Goal: Check status: Check status

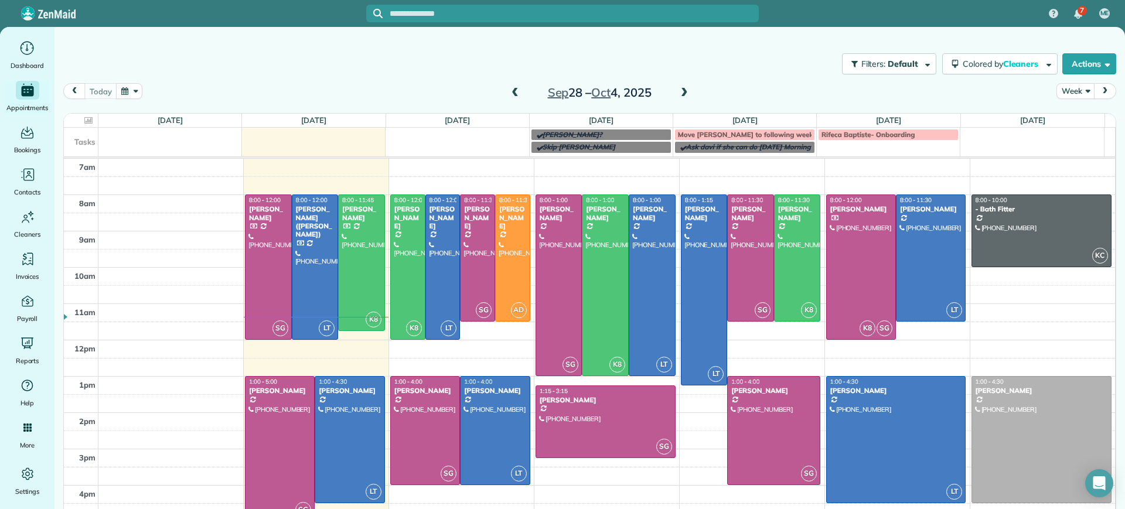
click at [321, 76] on div "Filters: Default Colored by Cleaners Color by Cleaner Color by Team Color by St…" at bounding box center [590, 64] width 1071 height 39
click at [363, 237] on div at bounding box center [362, 262] width 46 height 135
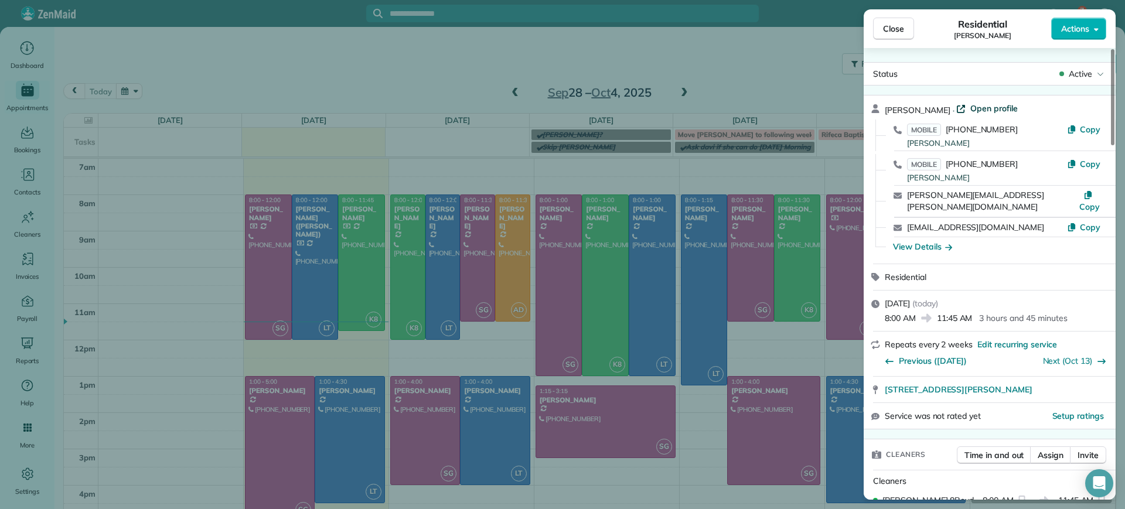
click at [956, 106] on link "Open profile" at bounding box center [987, 109] width 62 height 12
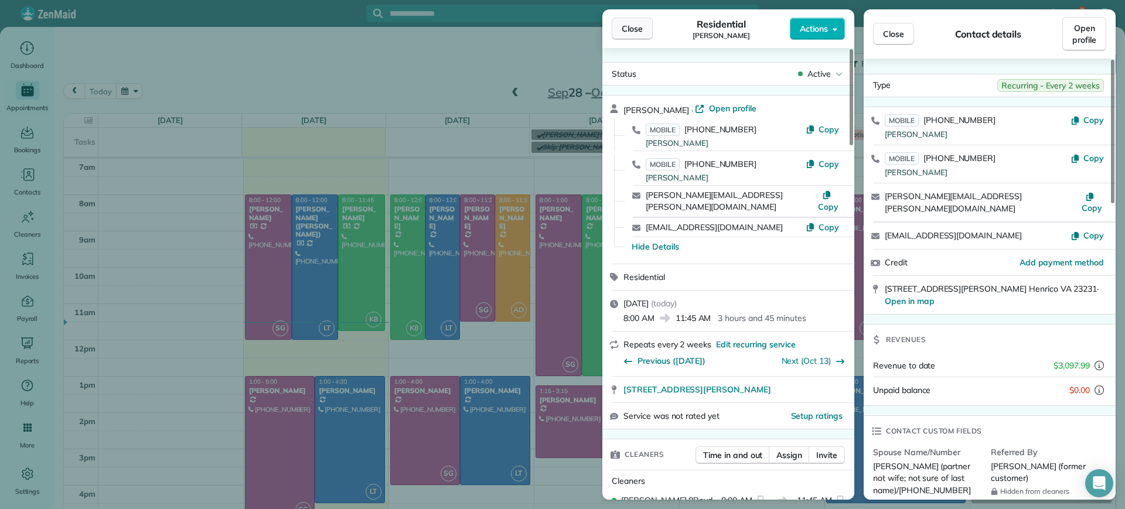
click at [628, 26] on span "Close" at bounding box center [632, 29] width 21 height 12
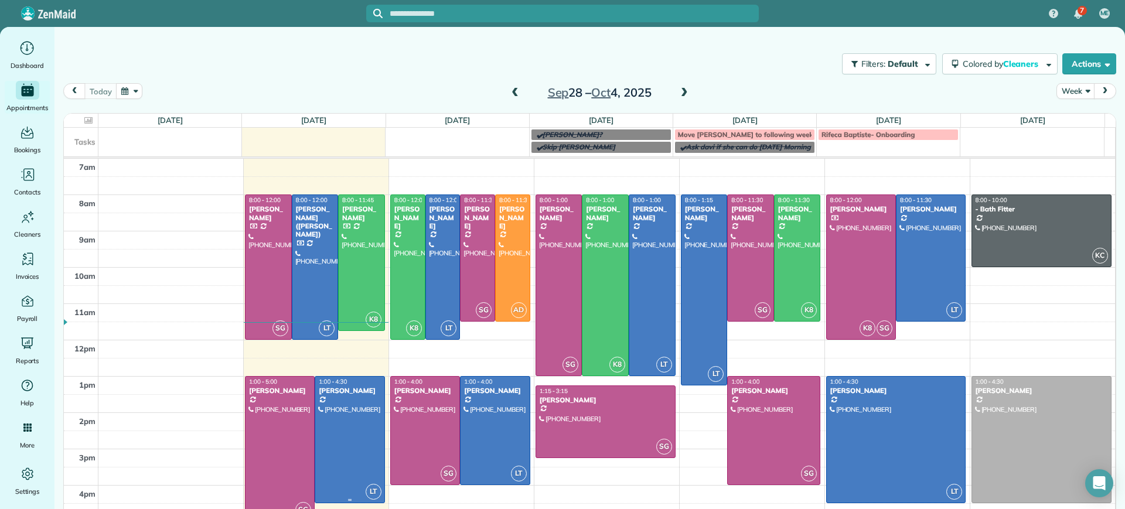
click at [371, 450] on div at bounding box center [349, 440] width 69 height 126
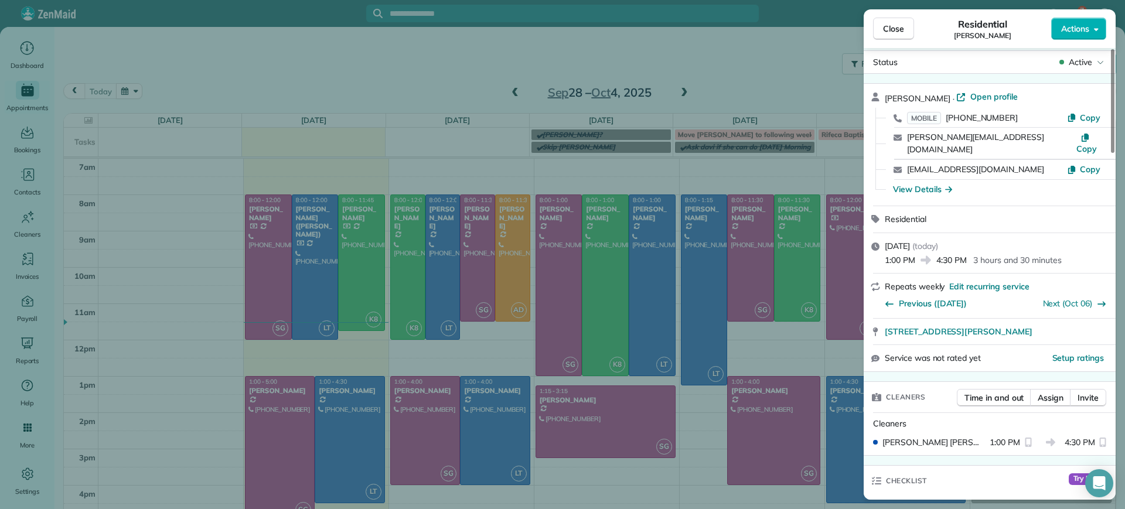
scroll to position [1, 0]
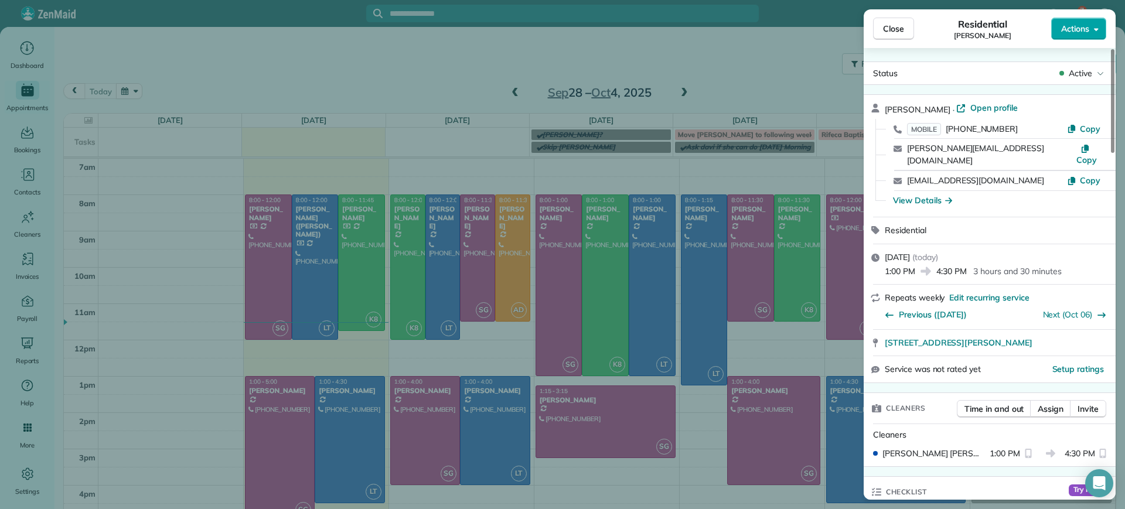
click at [1088, 26] on span "Actions" at bounding box center [1075, 29] width 28 height 12
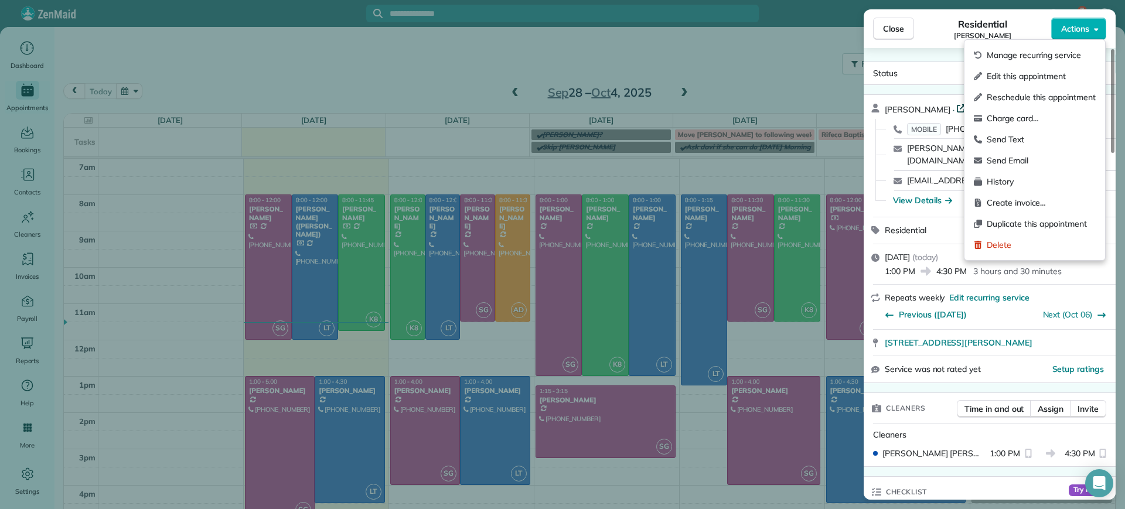
click at [960, 105] on icon at bounding box center [960, 107] width 9 height 9
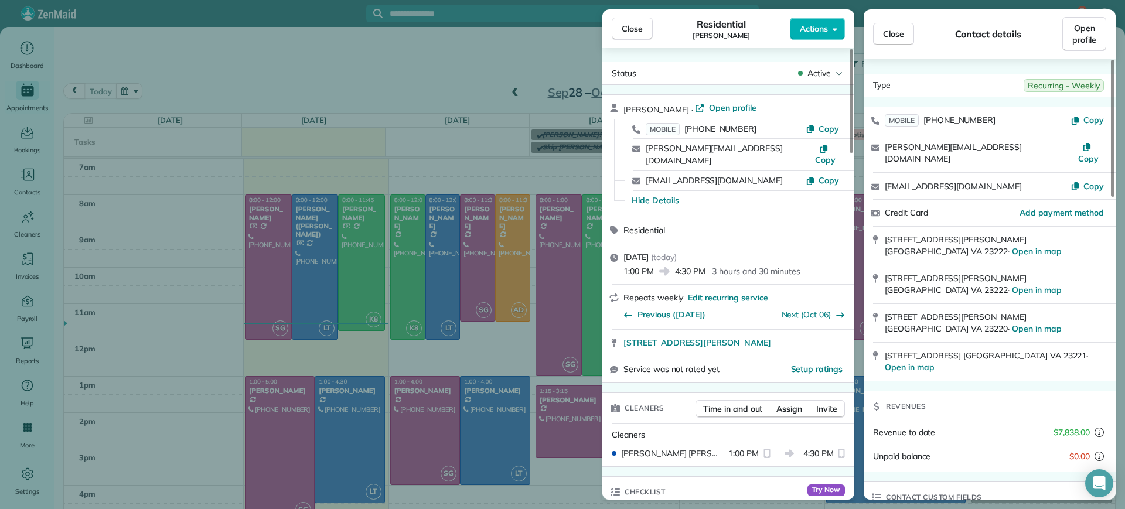
click at [172, 310] on div "Close Residential James Crenshaw Actions Status Active James Crenshaw · Open pr…" at bounding box center [562, 254] width 1125 height 509
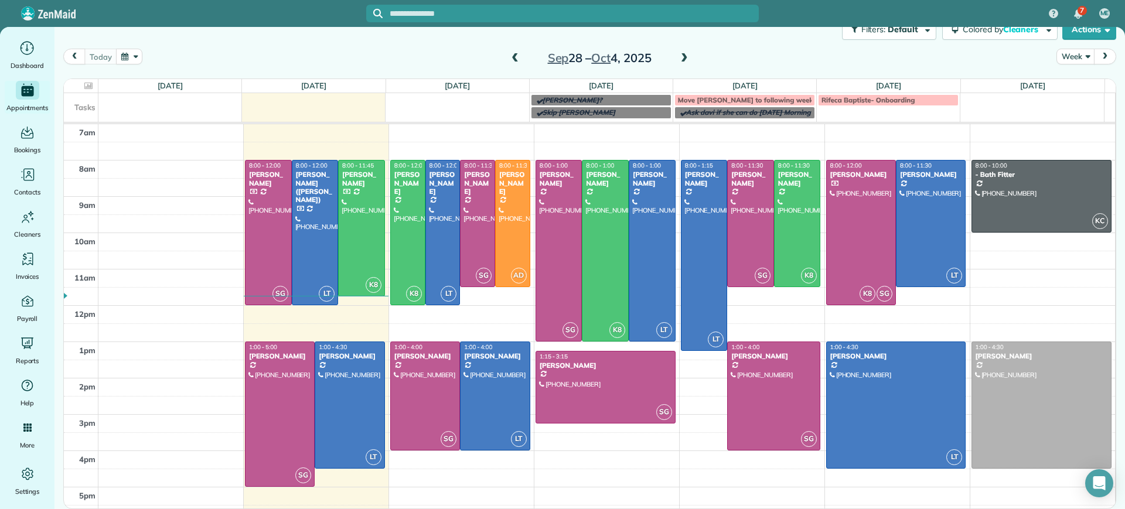
click at [509, 59] on span at bounding box center [515, 58] width 13 height 11
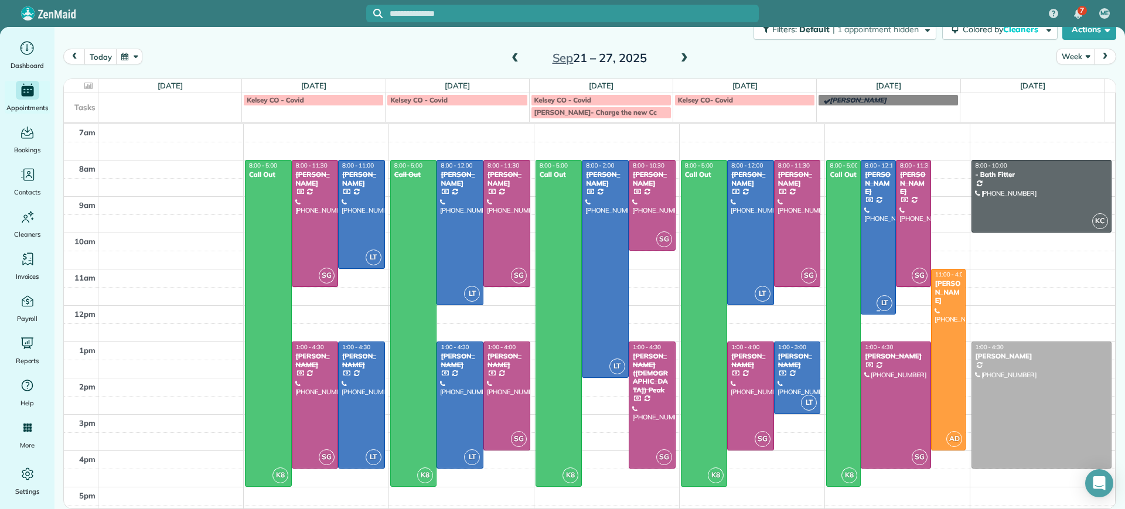
click at [862, 267] on div at bounding box center [879, 238] width 34 height 154
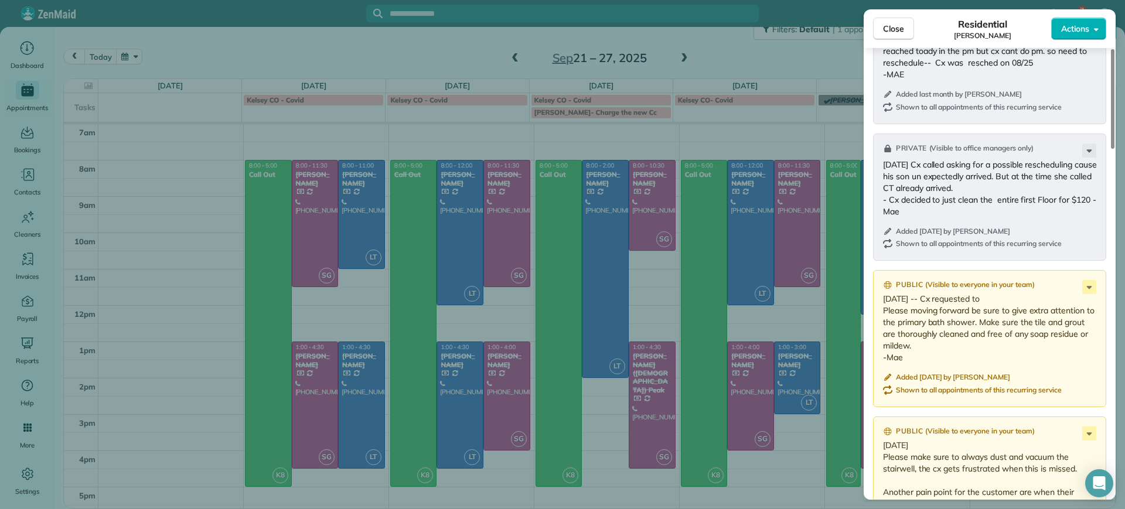
scroll to position [880, 0]
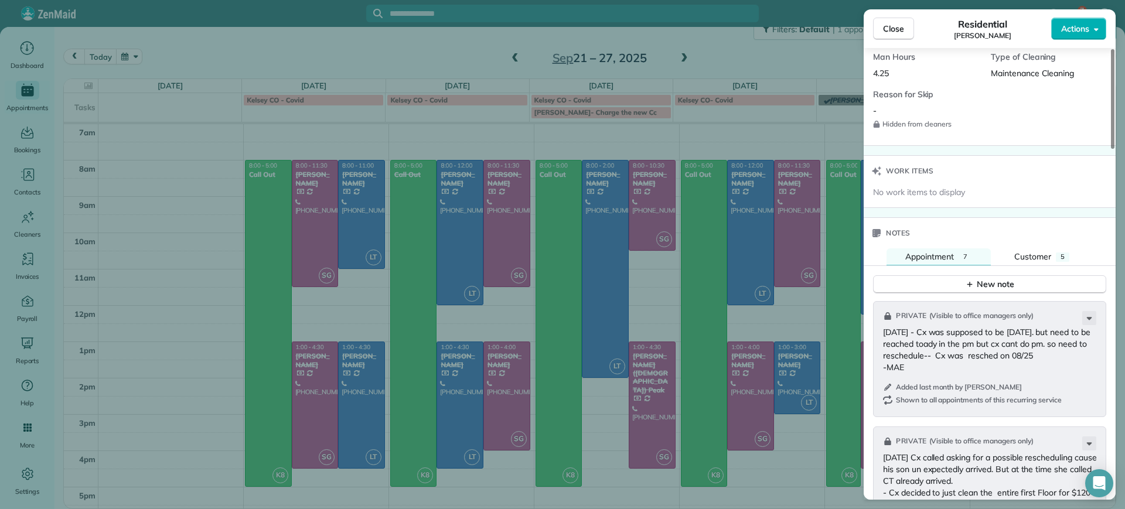
click at [703, 227] on div "Close Residential Lauren Sides Actions Status Completed Lauren Sides · Open pro…" at bounding box center [562, 254] width 1125 height 509
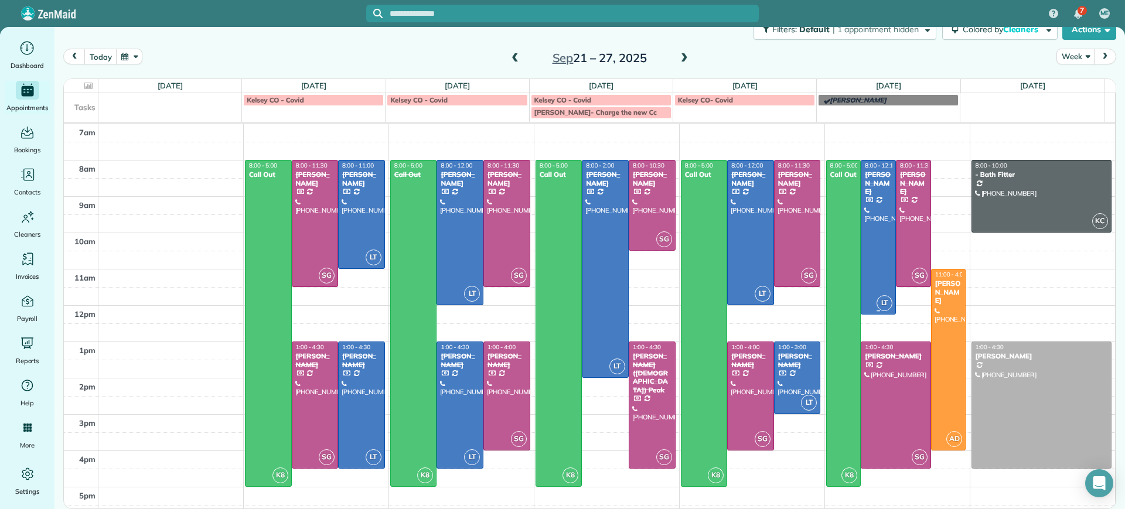
click at [864, 181] on div "[PERSON_NAME]" at bounding box center [878, 183] width 28 height 25
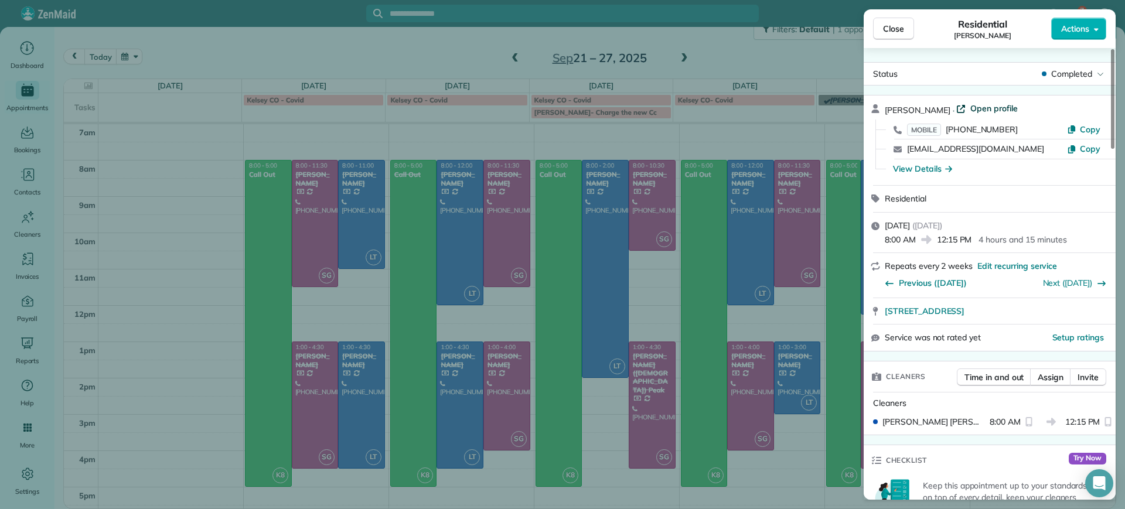
click at [972, 105] on span "Open profile" at bounding box center [994, 109] width 47 height 12
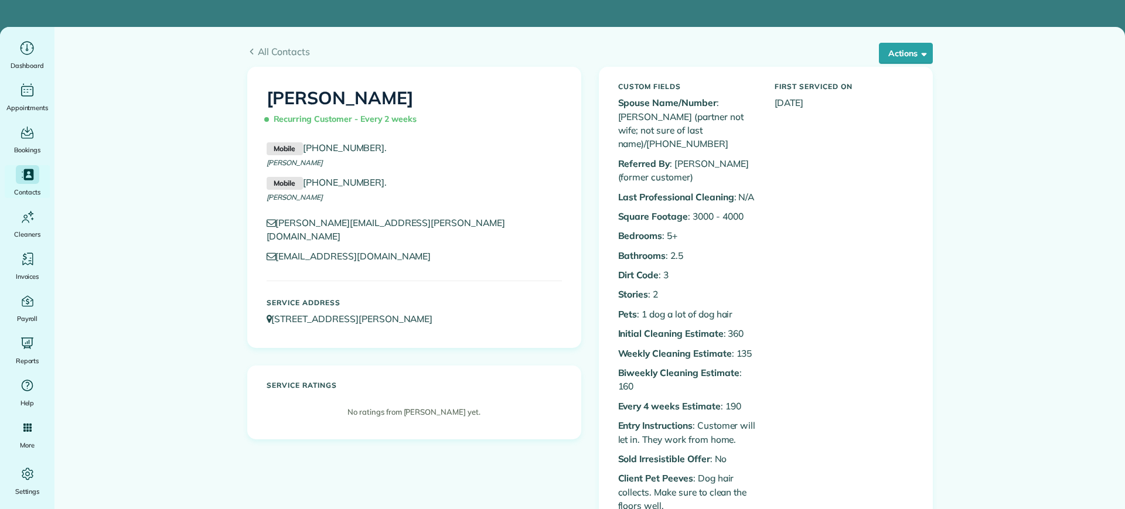
click at [870, 53] on div "Actions Edit Add Appointment Recent Activity Send Email Show Past appointments …" at bounding box center [901, 53] width 63 height 21
click at [889, 50] on button "Actions" at bounding box center [906, 53] width 54 height 21
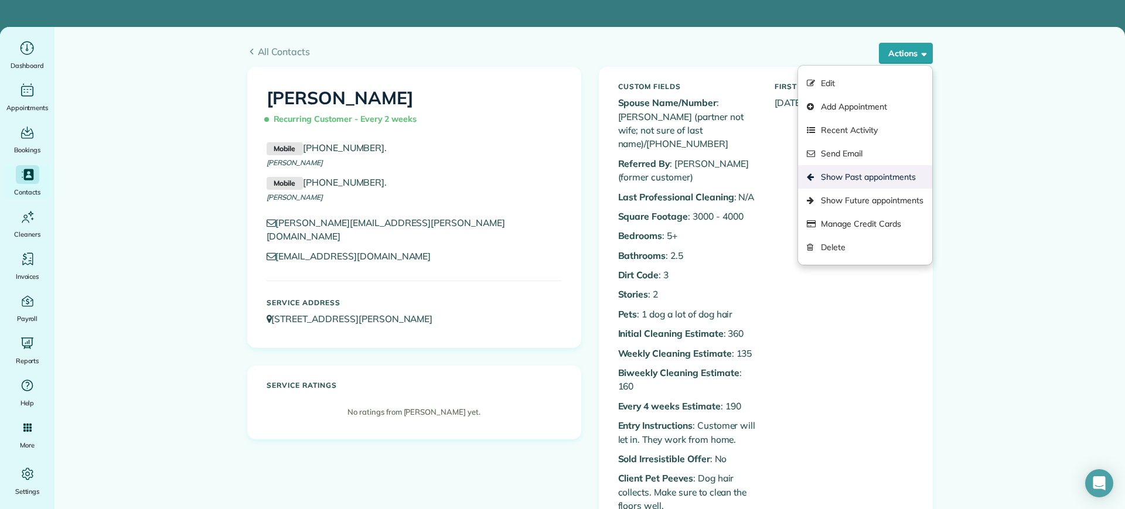
click at [869, 178] on link "Show Past appointments" at bounding box center [865, 176] width 134 height 23
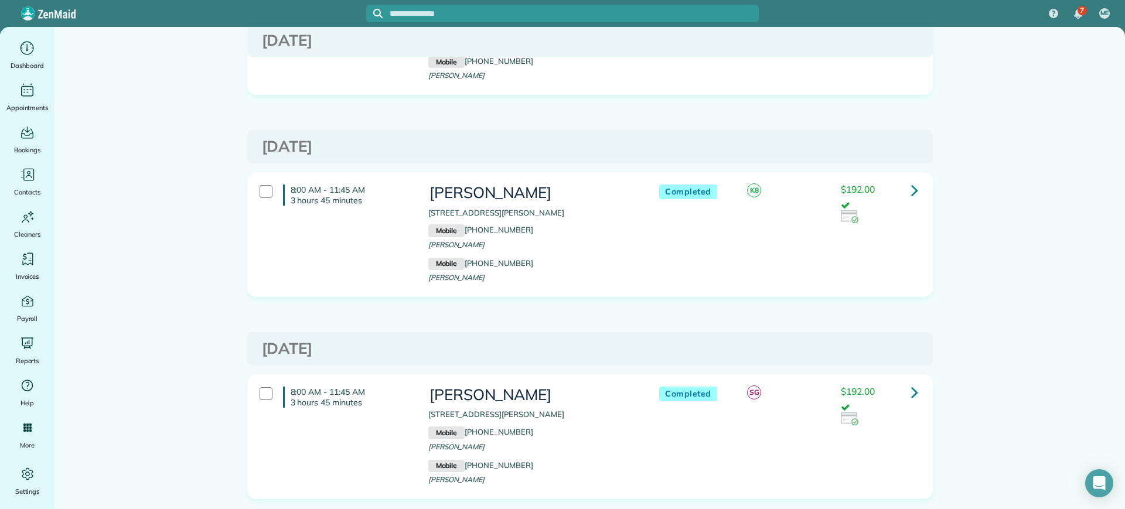
scroll to position [220, 0]
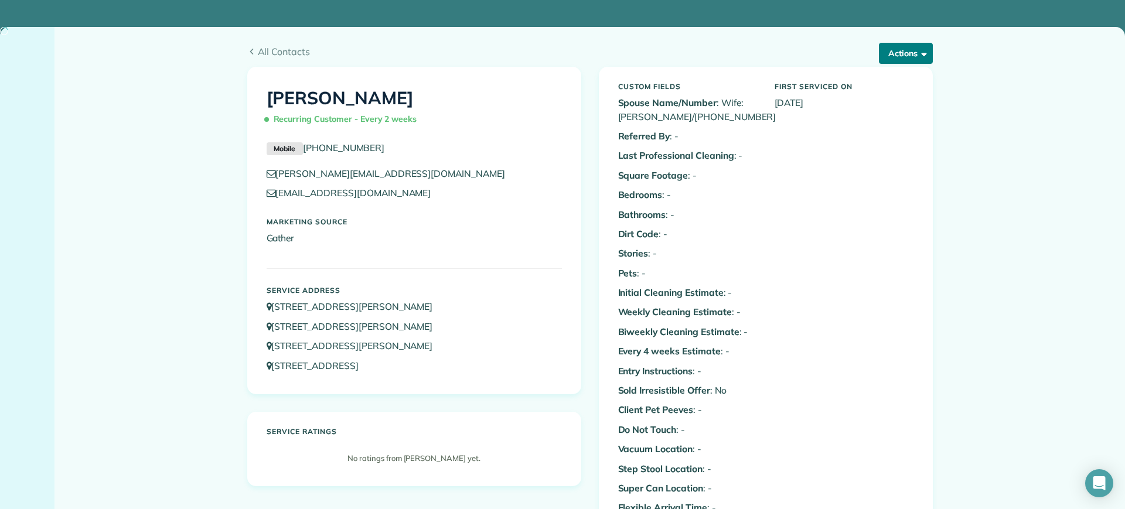
click at [923, 48] on button "Actions" at bounding box center [906, 53] width 54 height 21
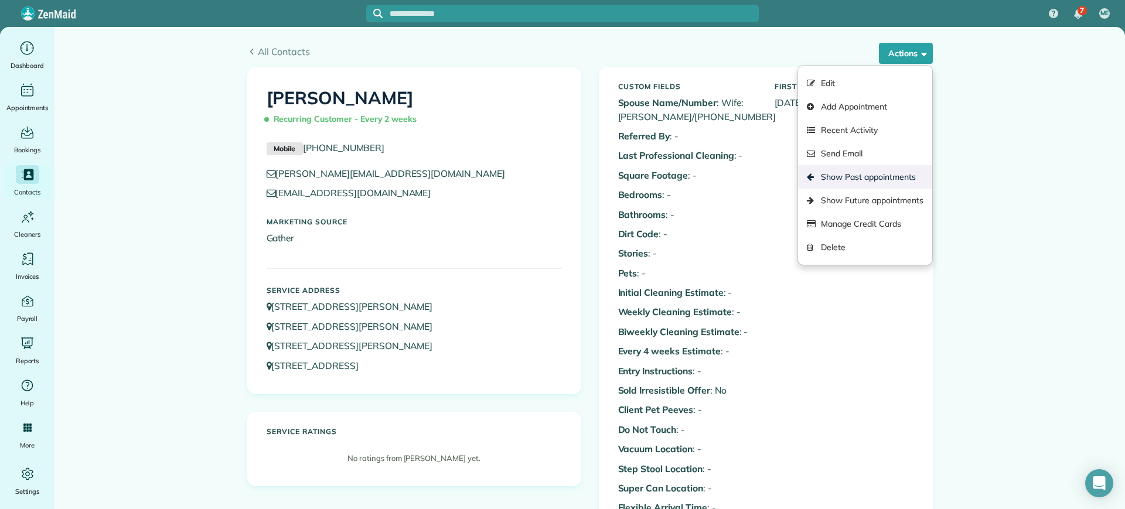
click at [864, 176] on link "Show Past appointments" at bounding box center [865, 176] width 134 height 23
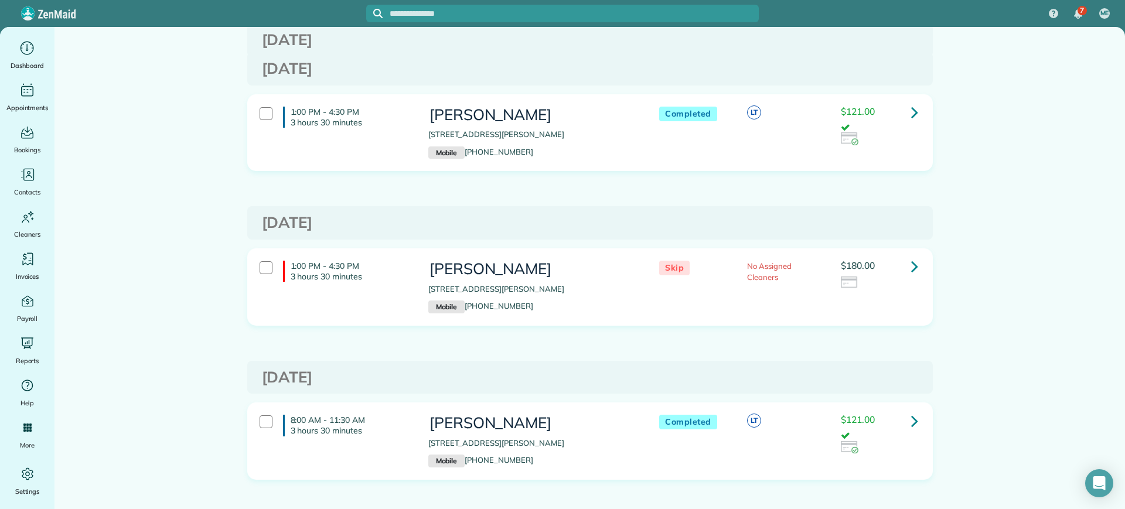
scroll to position [366, 0]
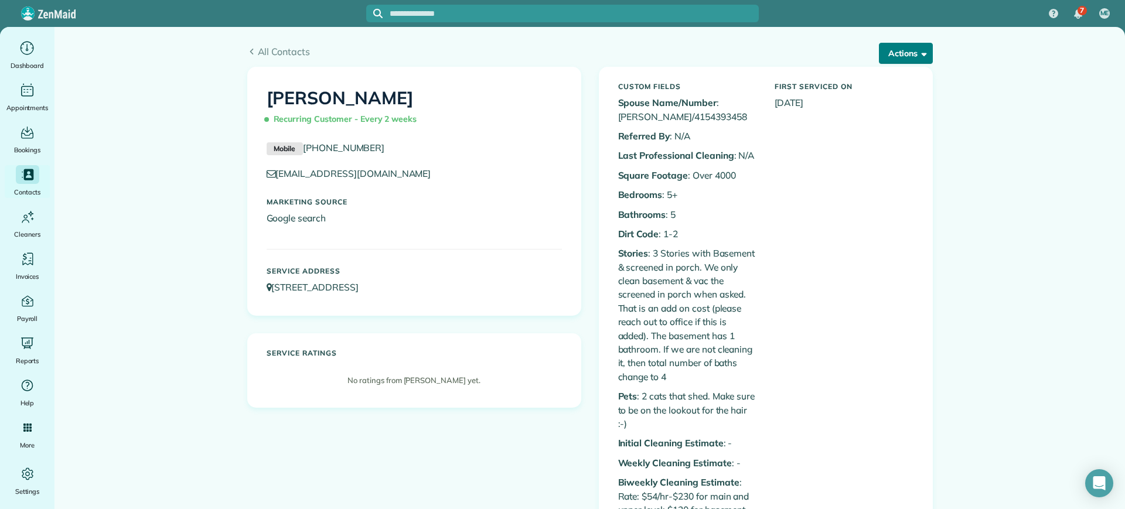
click at [900, 49] on button "Actions" at bounding box center [906, 53] width 54 height 21
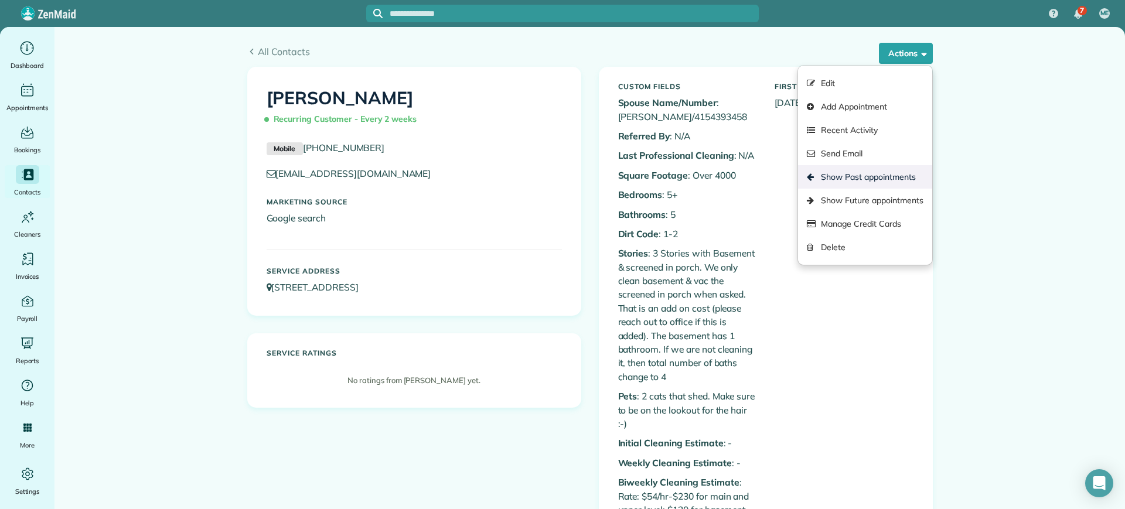
click at [879, 173] on link "Show Past appointments" at bounding box center [865, 176] width 134 height 23
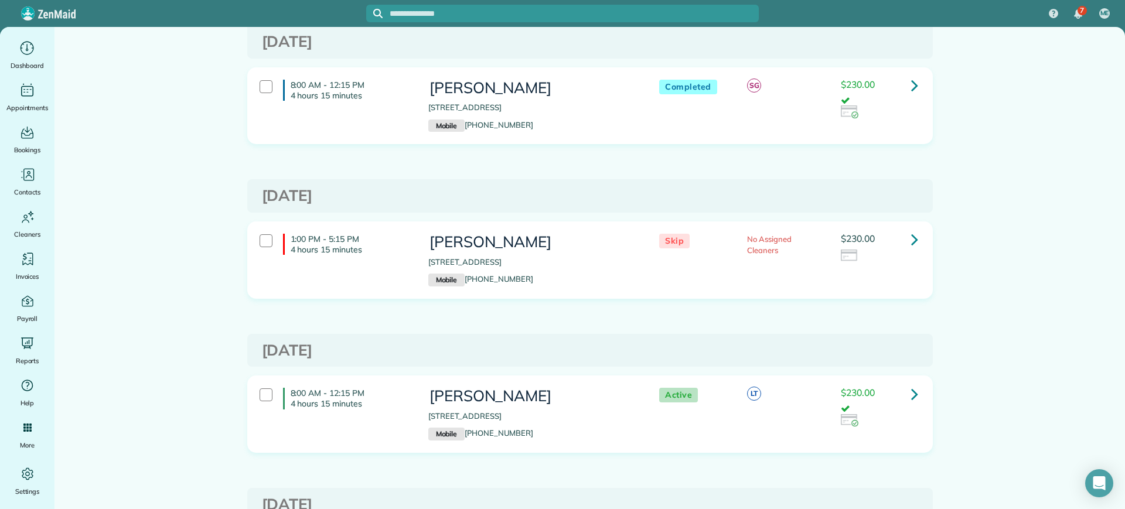
scroll to position [366, 0]
